Goal: Task Accomplishment & Management: Complete application form

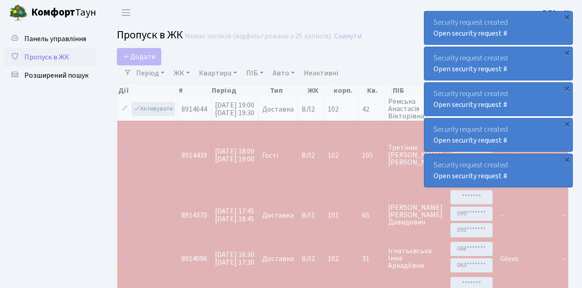
select select "25"
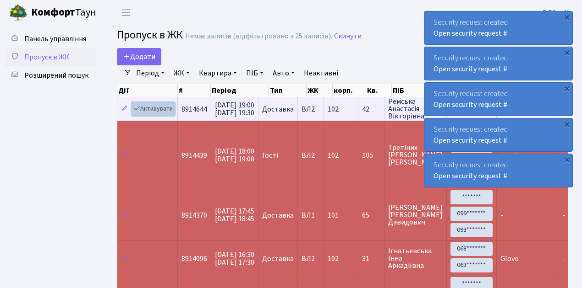
click at [154, 111] on link "Активувати" at bounding box center [153, 109] width 44 height 14
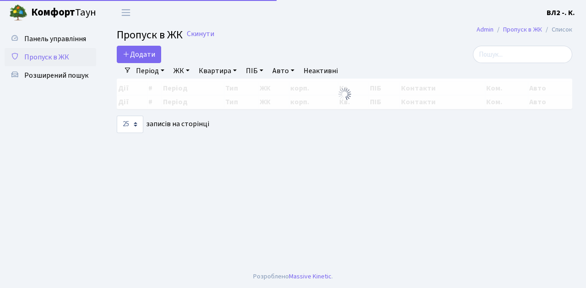
select select "25"
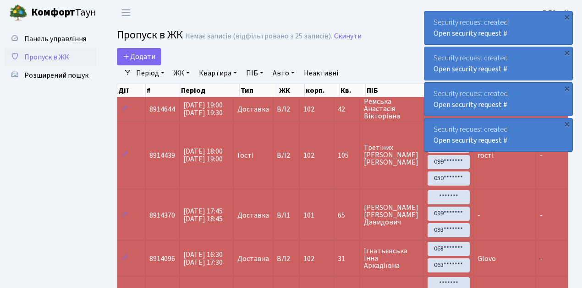
click at [49, 58] on span "Пропуск в ЖК" at bounding box center [46, 57] width 45 height 10
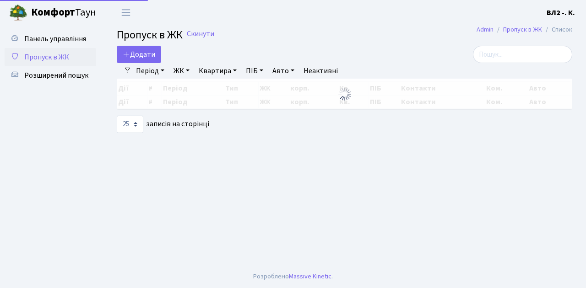
select select "25"
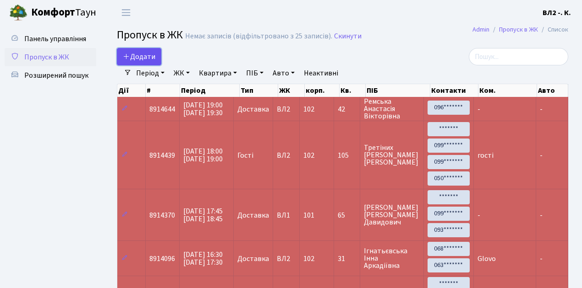
click at [145, 57] on span "Додати" at bounding box center [139, 57] width 33 height 10
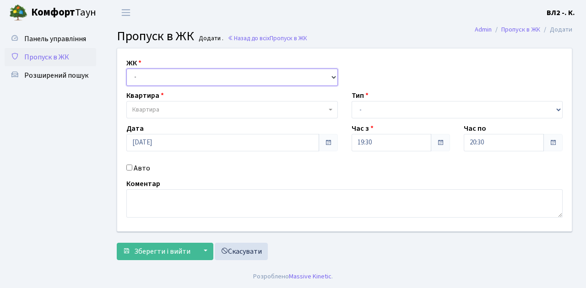
click at [158, 74] on select "- ВЛ1, Ужгородський пров., 4/1 ВЛ2, Голосіївський просп., 76 ВЛ3, пр.Голосіївсь…" at bounding box center [232, 77] width 212 height 17
select select "317"
click at [126, 69] on select "- ВЛ1, Ужгородський пров., 4/1 ВЛ2, Голосіївський просп., 76 ВЛ3, пр.Голосіївсь…" at bounding box center [232, 77] width 212 height 17
select select
click at [205, 108] on span "Квартира" at bounding box center [229, 109] width 194 height 9
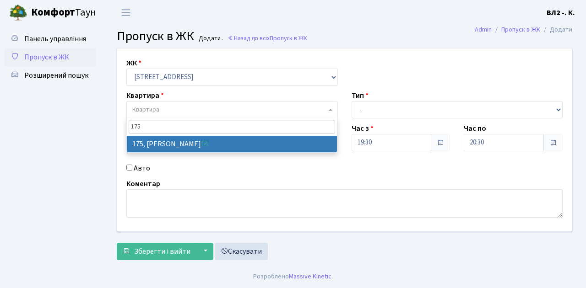
type input "175"
select select "38461"
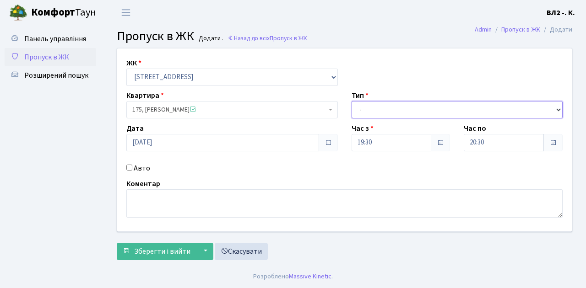
click at [408, 110] on select "- Доставка Таксі Гості Сервіс" at bounding box center [458, 109] width 212 height 17
select select "1"
click at [352, 101] on select "- Доставка Таксі Гості Сервіс" at bounding box center [458, 109] width 212 height 17
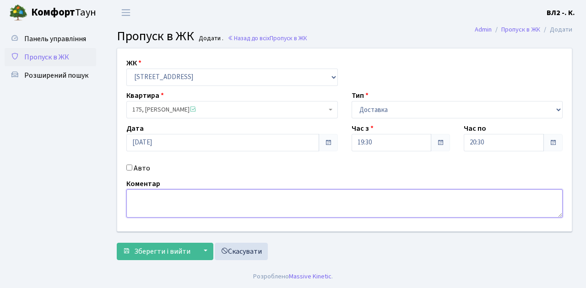
click at [149, 205] on textarea at bounding box center [344, 204] width 436 height 28
type textarea "Glovo"
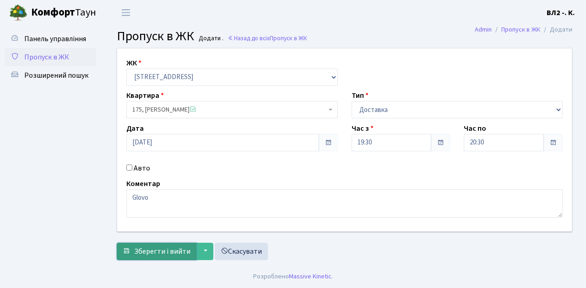
click at [164, 248] on span "Зберегти і вийти" at bounding box center [162, 252] width 56 height 10
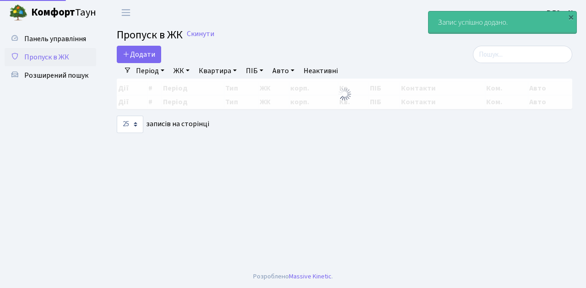
select select "25"
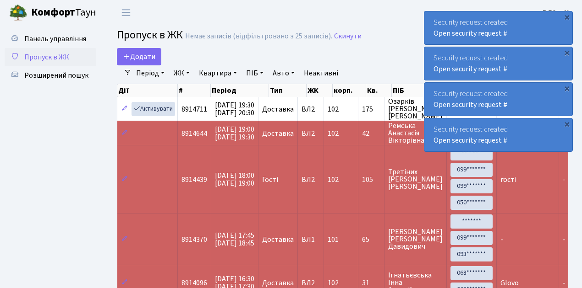
click at [62, 57] on span "Пропуск в ЖК" at bounding box center [46, 57] width 45 height 10
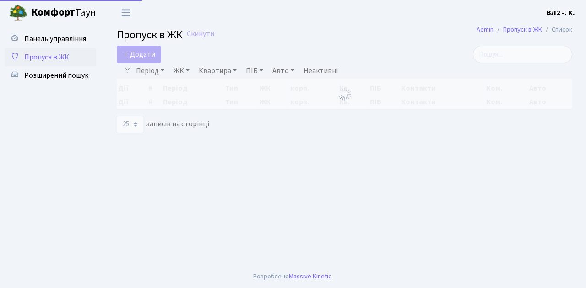
select select "25"
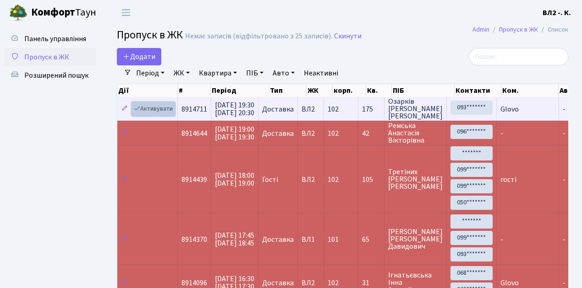
click at [163, 109] on link "Активувати" at bounding box center [153, 109] width 44 height 14
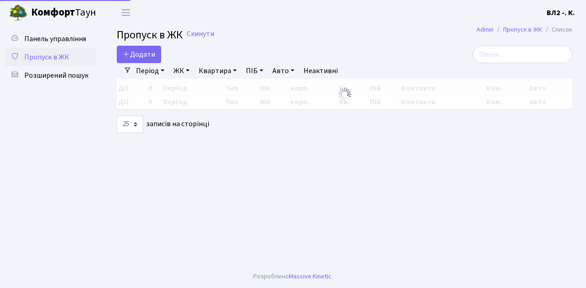
select select "25"
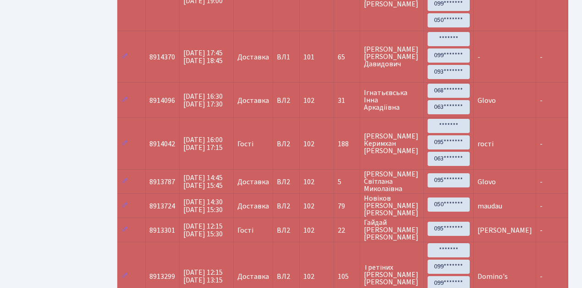
scroll to position [183, 0]
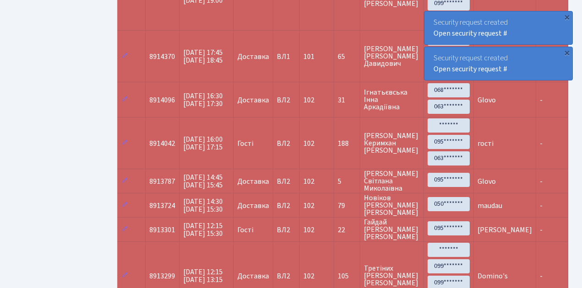
click at [87, 66] on ul "Панель управління Пропуск в ЖК Розширений пошук" at bounding box center [51, 197] width 92 height 701
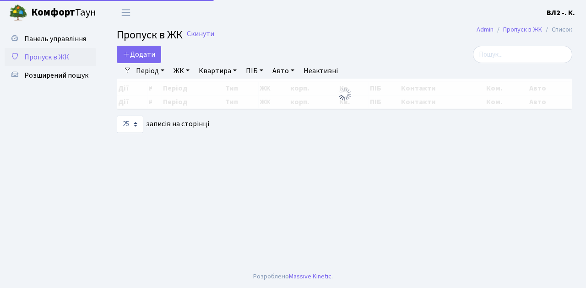
select select "25"
